Goal: Task Accomplishment & Management: Manage account settings

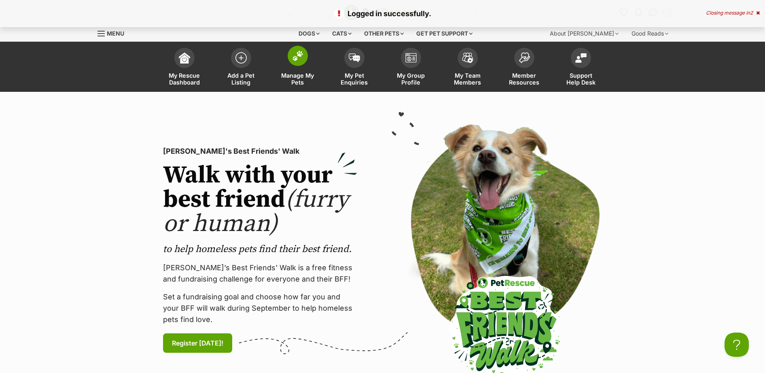
click at [295, 53] on img at bounding box center [297, 56] width 11 height 11
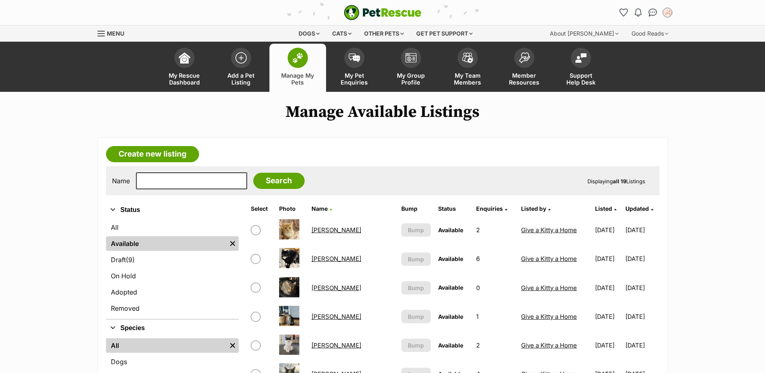
click at [108, 32] on span "Menu" at bounding box center [115, 33] width 17 height 7
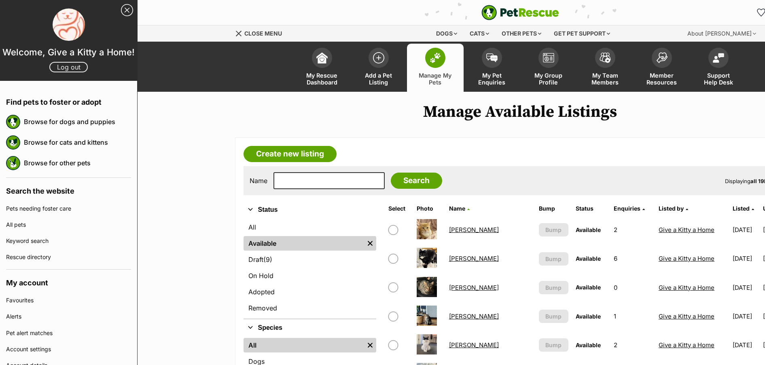
click at [50, 72] on link "Log out" at bounding box center [68, 67] width 38 height 11
